Goal: Task Accomplishment & Management: Complete application form

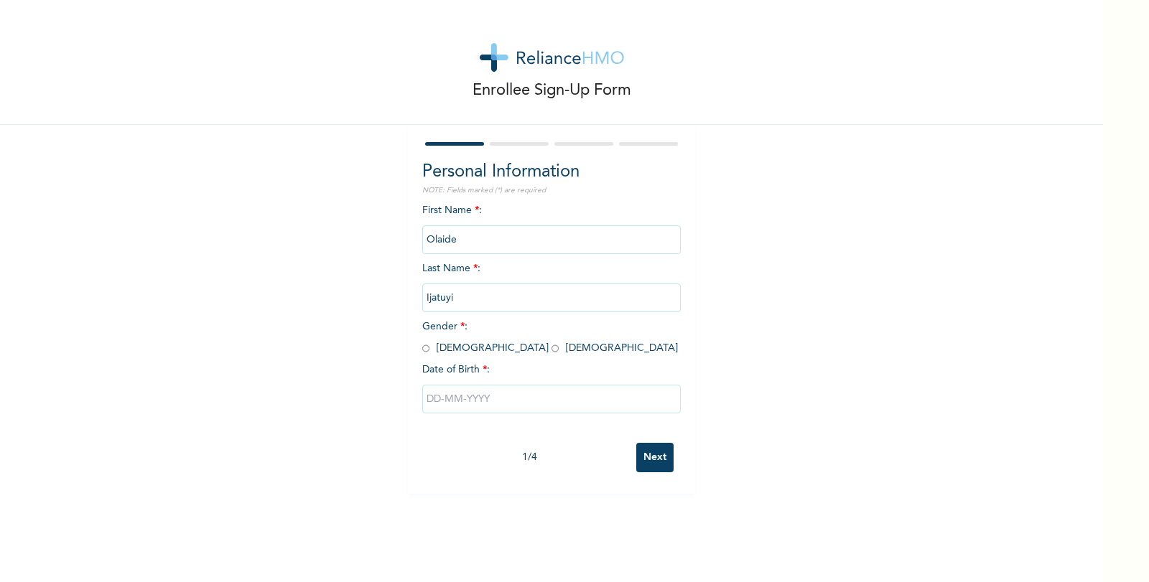
click at [422, 348] on input "radio" at bounding box center [425, 349] width 7 height 14
radio input "true"
click at [547, 386] on input "text" at bounding box center [551, 399] width 259 height 29
select select "7"
click at [427, 399] on input "text" at bounding box center [551, 399] width 259 height 29
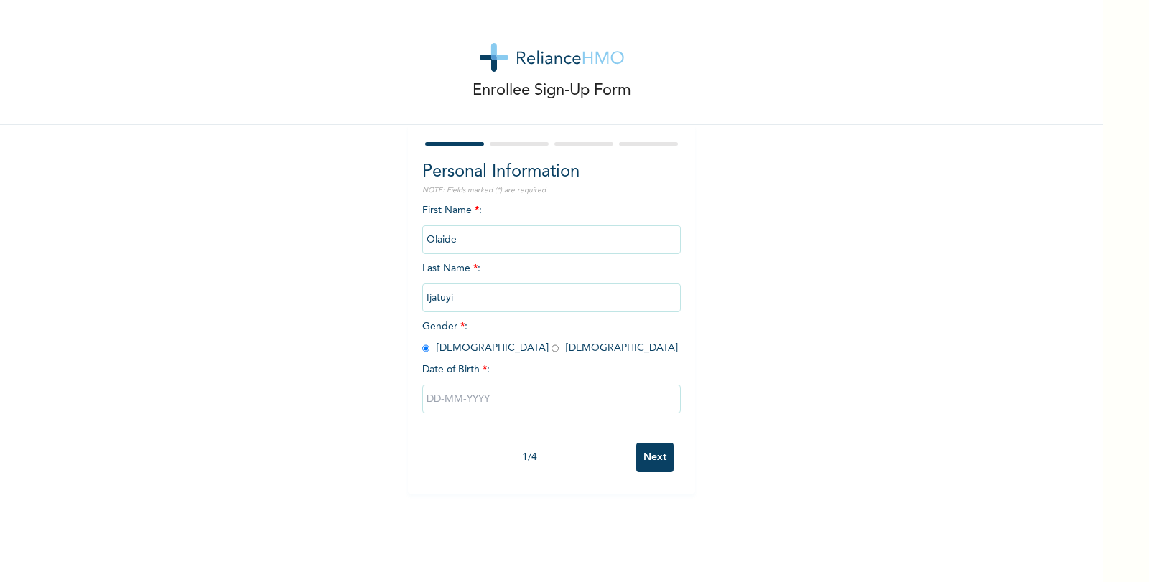
click at [424, 399] on input "text" at bounding box center [551, 399] width 259 height 29
select select "7"
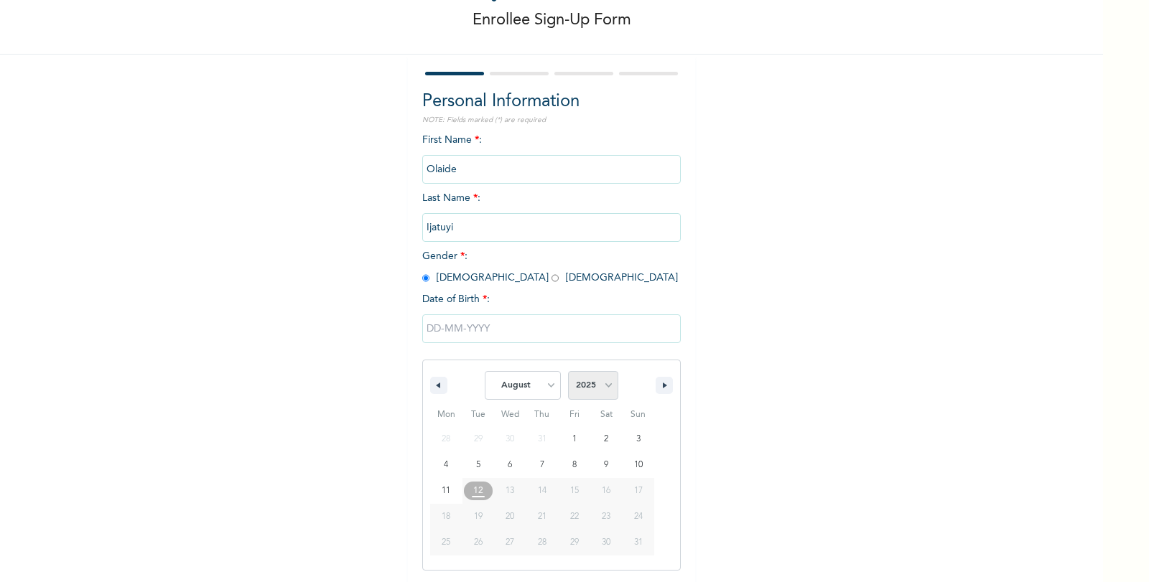
click at [605, 394] on select "2025 2024 2023 2022 2021 2020 2019 2018 2017 2016 2015 2014 2013 2012 2011 2010…" at bounding box center [593, 385] width 50 height 29
select select "1998"
click at [568, 372] on select "2025 2024 2023 2022 2021 2020 2019 2018 2017 2016 2015 2014 2013 2012 2011 2010…" at bounding box center [593, 385] width 50 height 29
click at [544, 387] on select "January February March April May June July August September October November De…" at bounding box center [523, 385] width 76 height 29
select select "10"
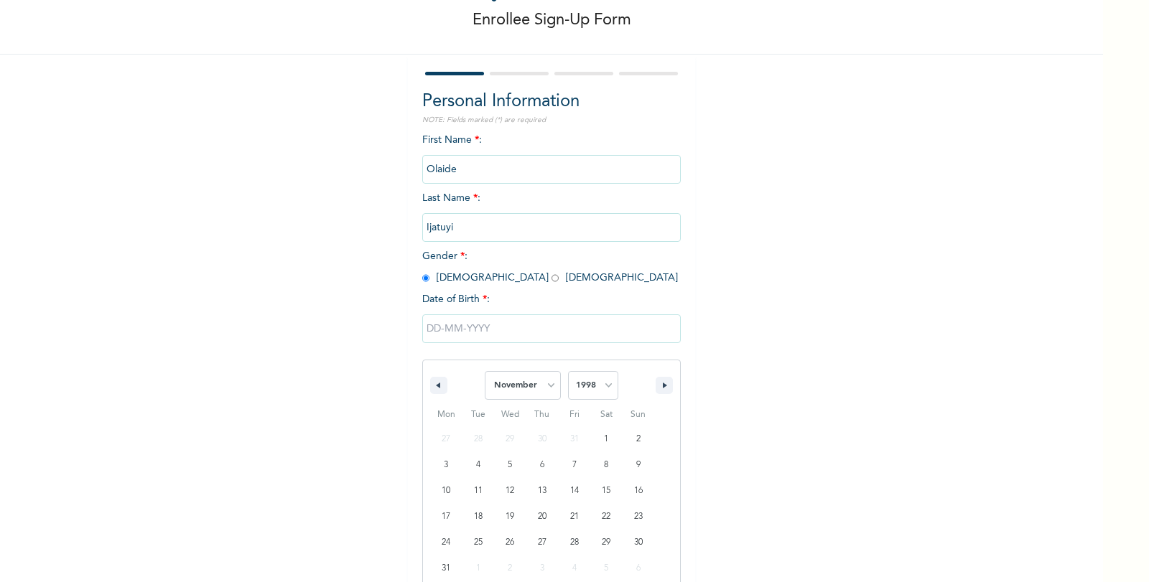
click at [485, 372] on select "January February March April May June July August September October November De…" at bounding box center [523, 385] width 76 height 29
type input "[DATE]"
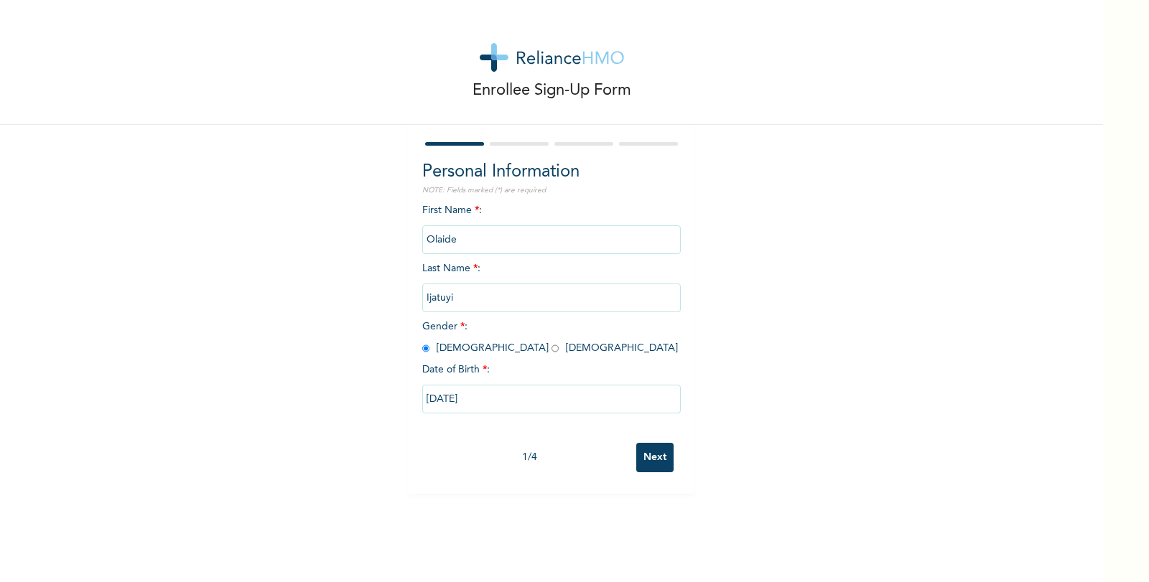
scroll to position [0, 0]
click at [656, 457] on input "Next" at bounding box center [654, 457] width 37 height 29
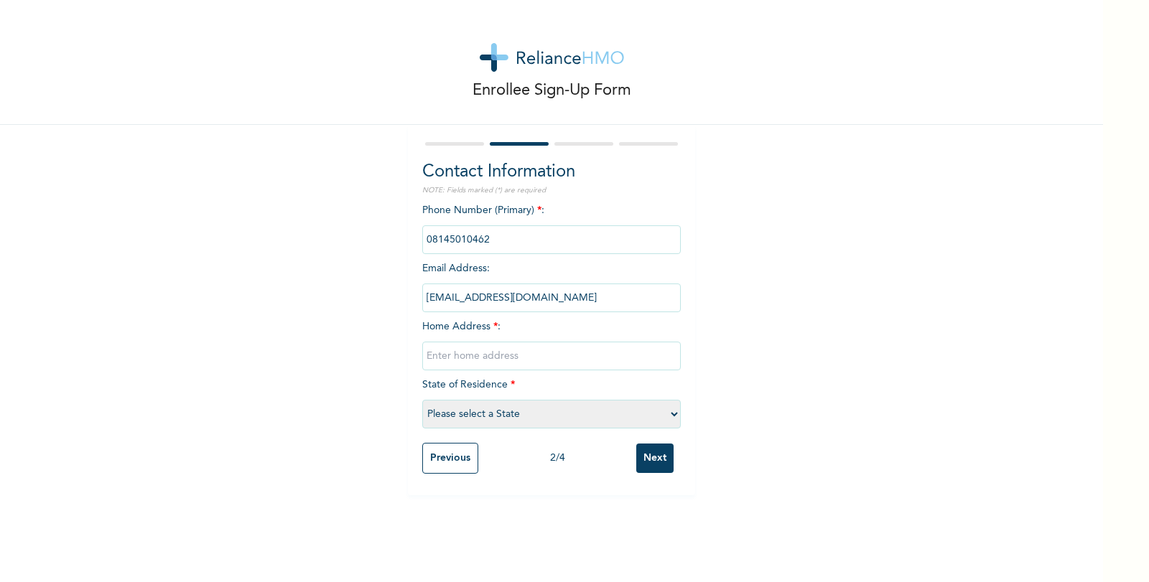
click at [544, 359] on input "text" at bounding box center [551, 356] width 259 height 29
type input "House [STREET_ADDRESS]"
click at [525, 414] on select "Please select a State [PERSON_NAME] (FCT) [PERSON_NAME] Ibom [GEOGRAPHIC_DATA] …" at bounding box center [551, 414] width 259 height 29
select select "15"
click at [422, 400] on select "Please select a State [PERSON_NAME] (FCT) [PERSON_NAME] Ibom [GEOGRAPHIC_DATA] …" at bounding box center [551, 414] width 259 height 29
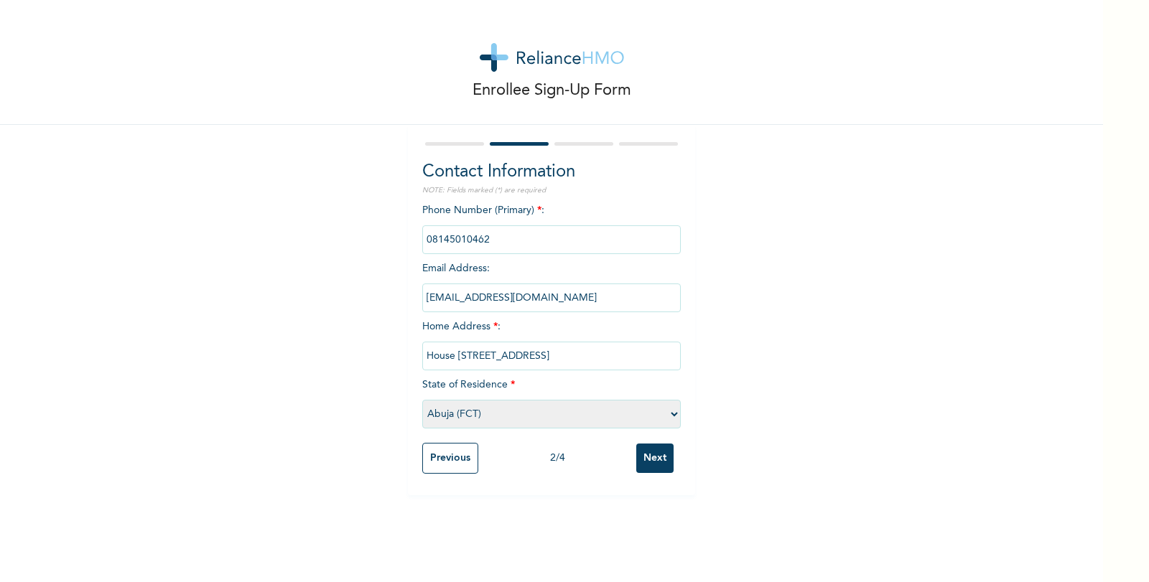
click at [655, 466] on input "Next" at bounding box center [654, 458] width 37 height 29
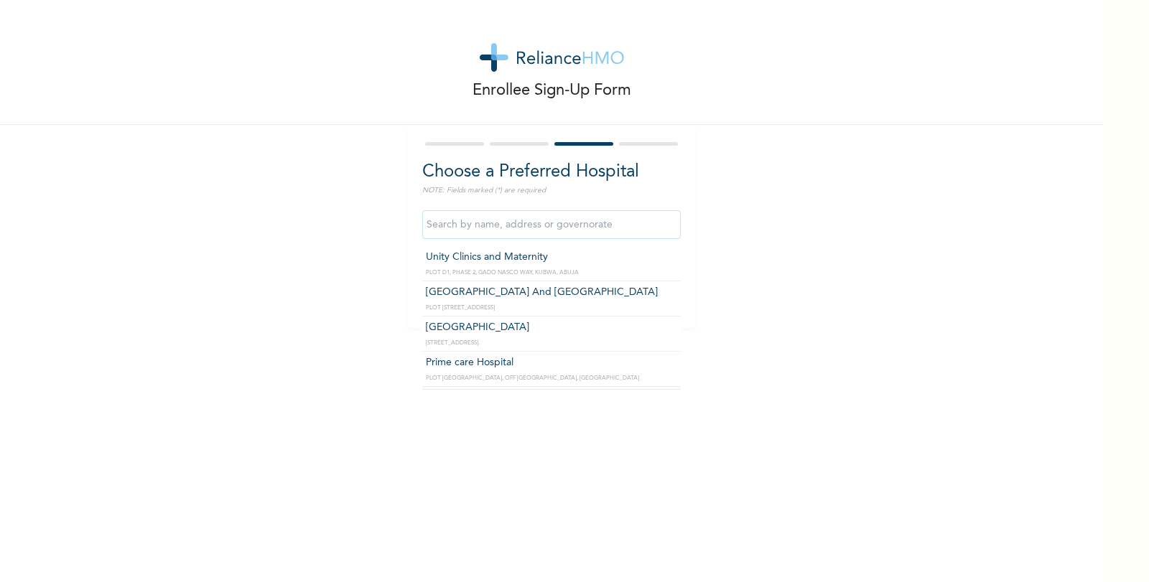
click at [608, 226] on input "text" at bounding box center [551, 224] width 259 height 29
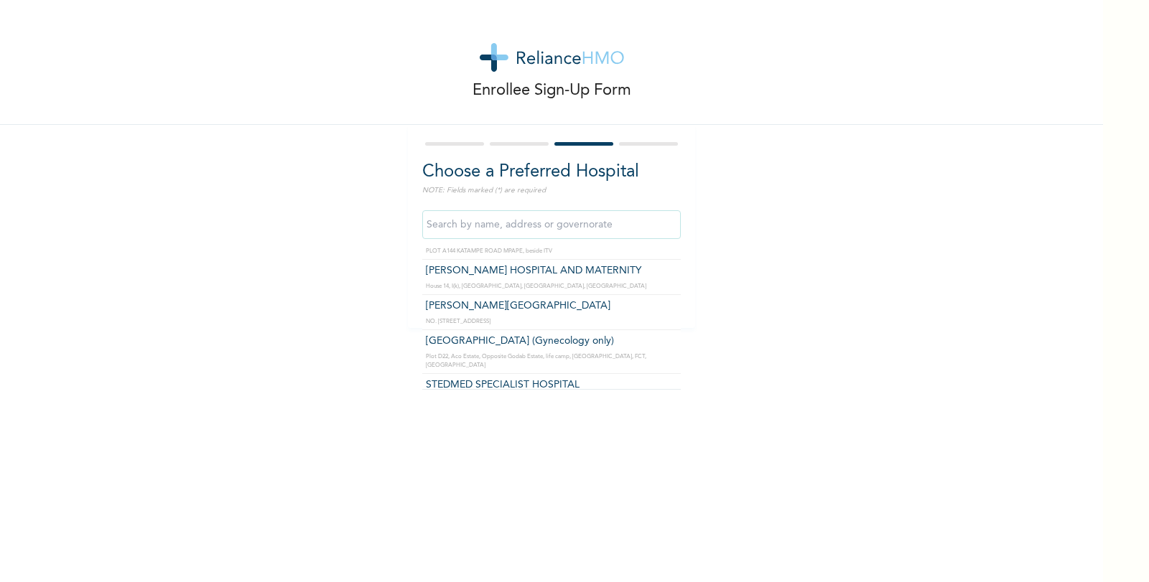
scroll to position [454, 0]
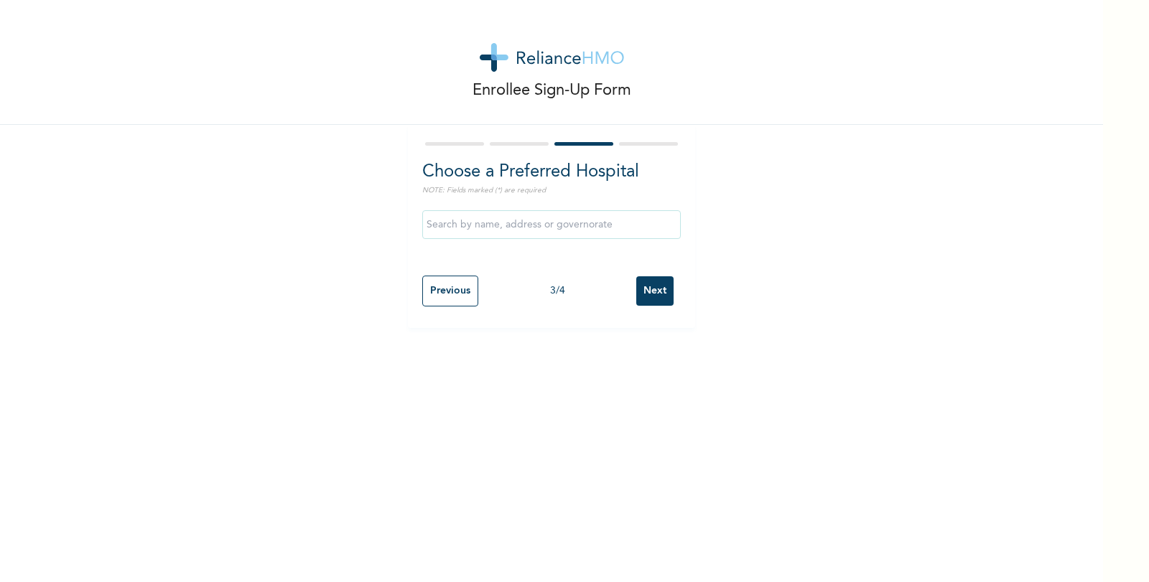
click at [700, 342] on div "Enrollee Sign-Up Form Choose a Preferred Hospital NOTE: Fields marked (*) are r…" at bounding box center [551, 291] width 1103 height 582
click at [645, 287] on input "Next" at bounding box center [654, 290] width 37 height 29
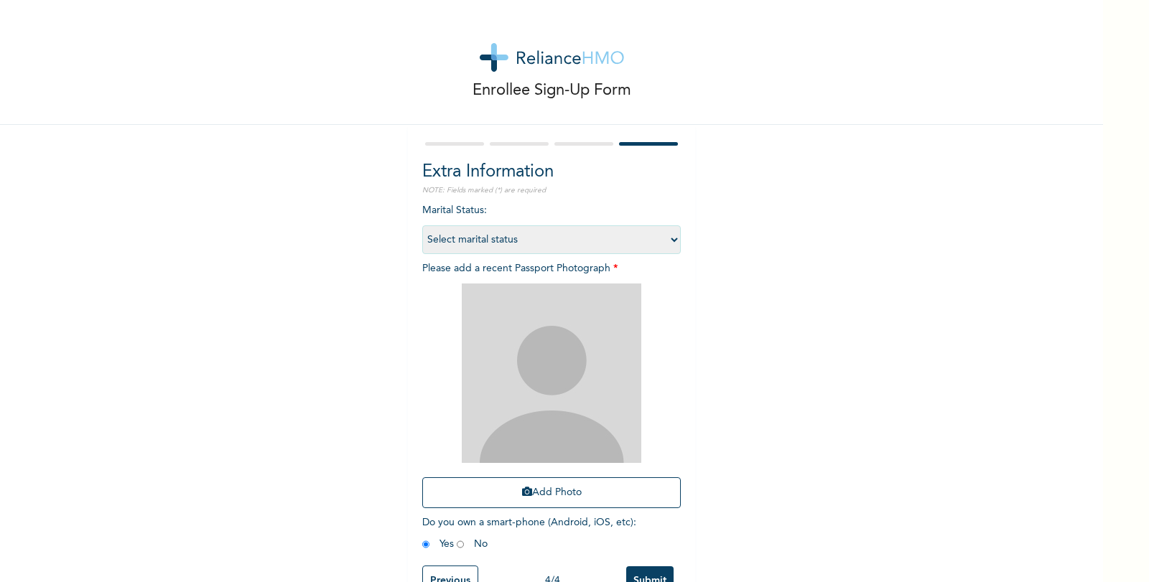
click at [676, 233] on div "Extra Information NOTE: Fields marked (*) are required Marital Status : Select …" at bounding box center [551, 371] width 287 height 493
click at [668, 246] on select "Select marital status [DEMOGRAPHIC_DATA] Married [DEMOGRAPHIC_DATA] Widow/[DEMO…" at bounding box center [551, 240] width 259 height 29
select select "1"
click at [422, 226] on select "Select marital status [DEMOGRAPHIC_DATA] Married [DEMOGRAPHIC_DATA] Widow/[DEMO…" at bounding box center [551, 240] width 259 height 29
click at [547, 491] on button "Add Photo" at bounding box center [551, 493] width 259 height 31
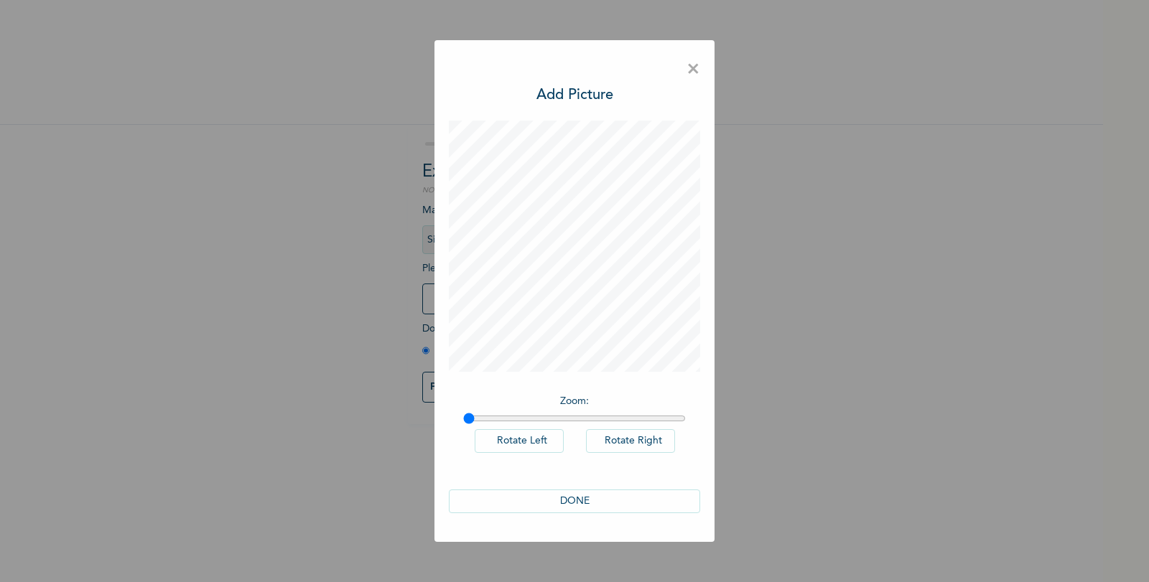
click at [585, 502] on button "DONE" at bounding box center [574, 502] width 251 height 24
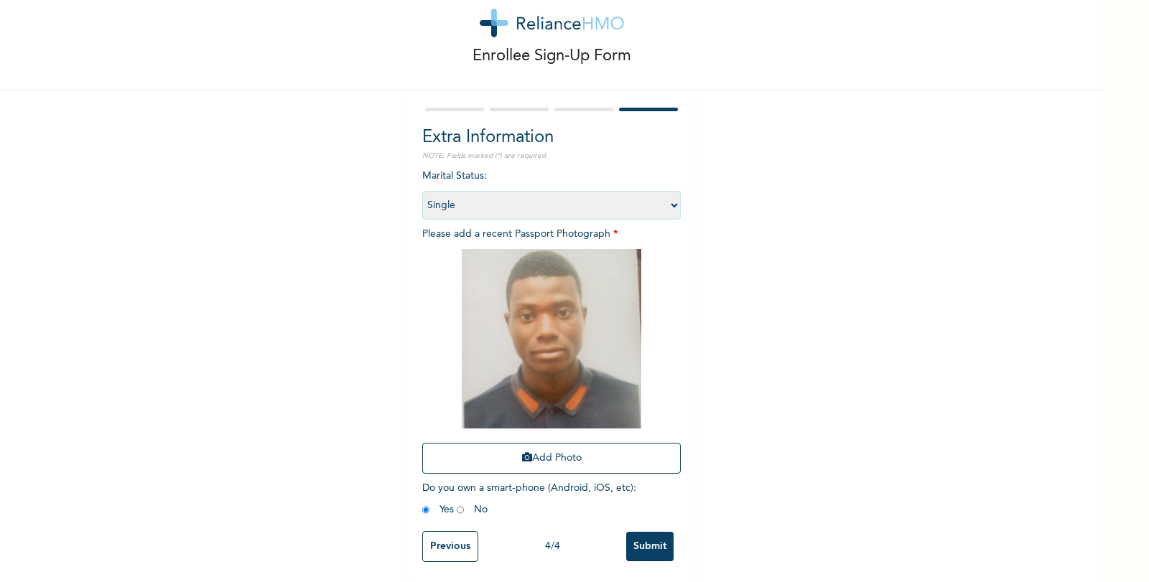
scroll to position [47, 0]
click at [638, 531] on input "Submit" at bounding box center [649, 545] width 47 height 29
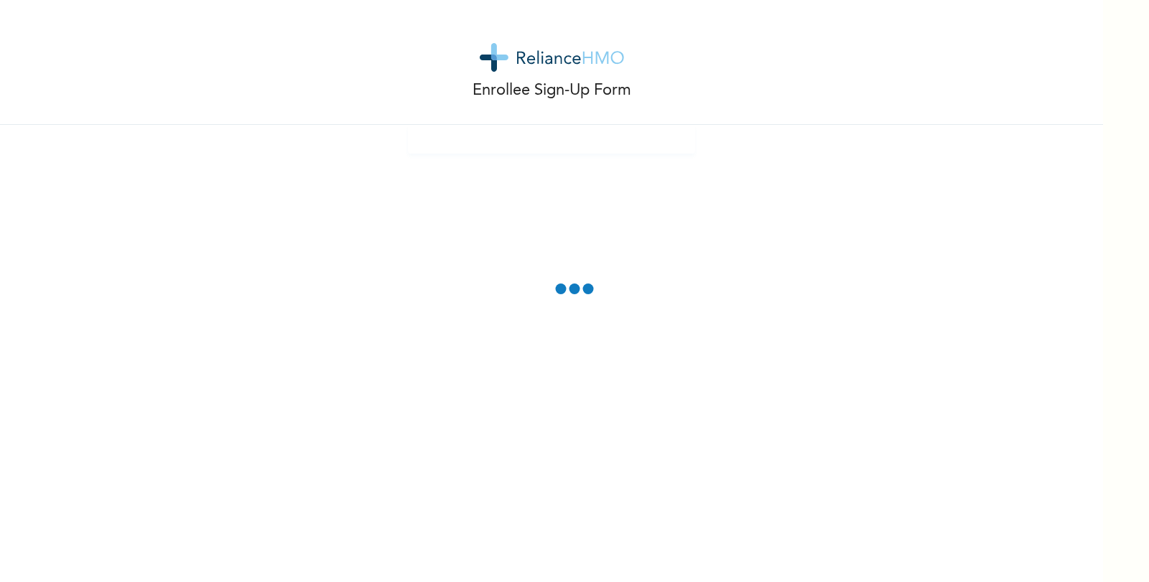
scroll to position [0, 0]
